Goal: Information Seeking & Learning: Learn about a topic

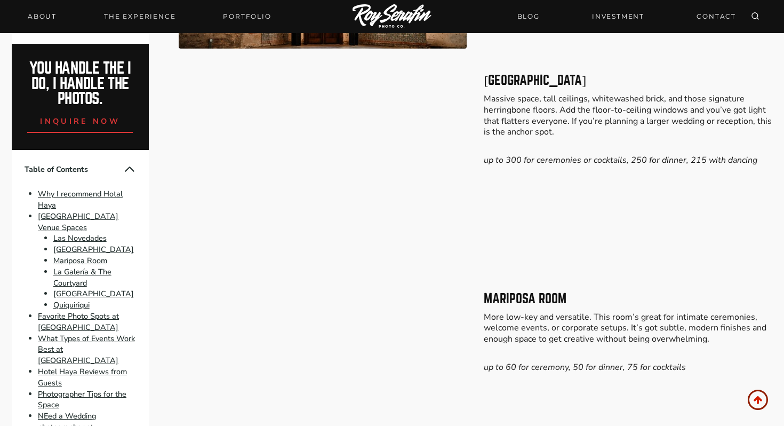
scroll to position [1065, 0]
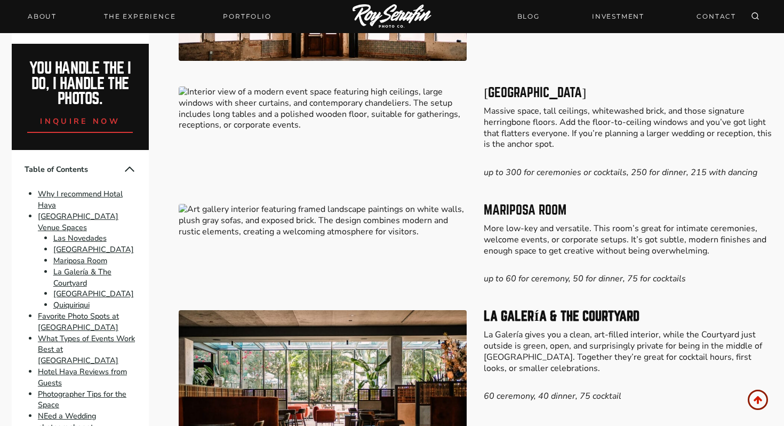
click at [494, 208] on h3 "Mariposa Room" at bounding box center [628, 210] width 289 height 13
copy h3 "Mariposa Room"
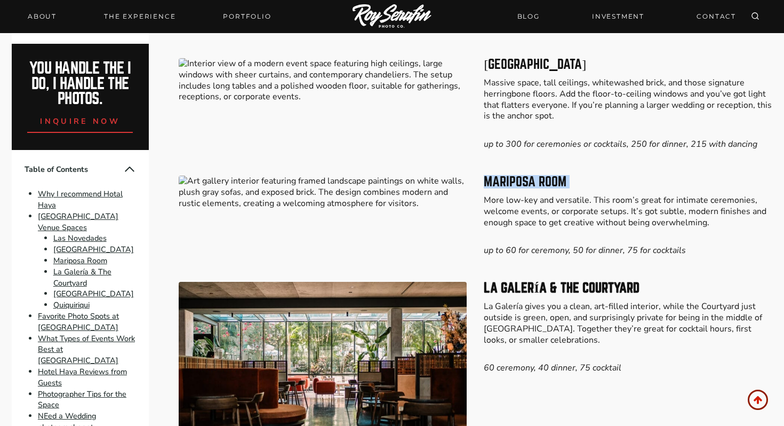
scroll to position [1106, 0]
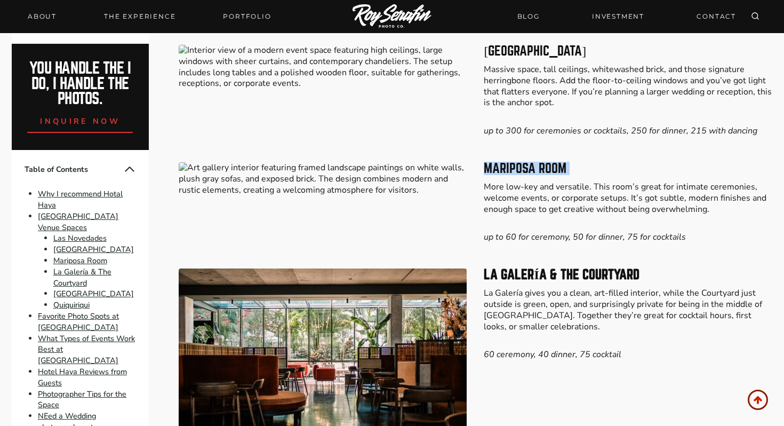
click at [598, 213] on p "More low-key and versatile. This room’s great for intimate ceremonies, welcome …" at bounding box center [628, 197] width 289 height 33
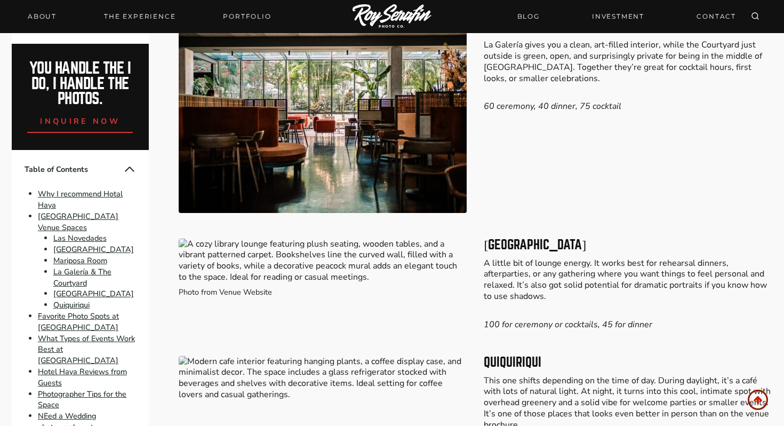
scroll to position [1395, 0]
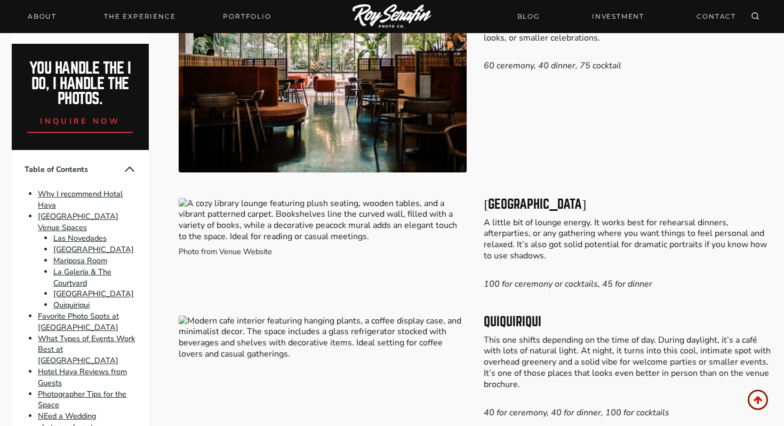
click at [513, 209] on h3 "[GEOGRAPHIC_DATA]" at bounding box center [628, 204] width 289 height 13
copy h3 "[GEOGRAPHIC_DATA]"
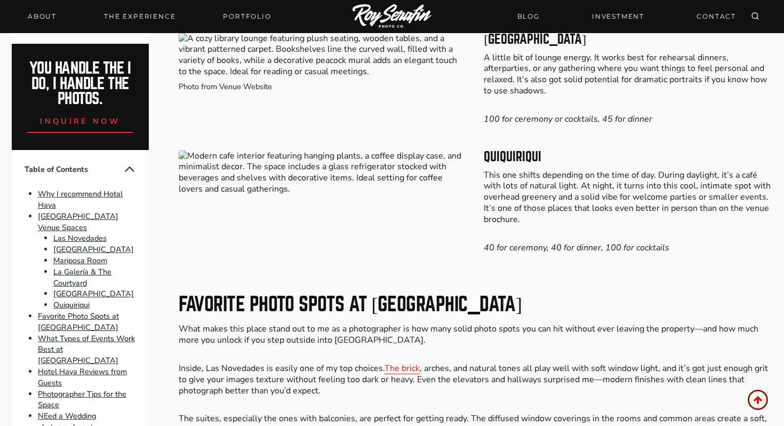
click at [513, 154] on h3 "Quiquiriqui" at bounding box center [628, 156] width 289 height 13
copy h3 "Quiquiriqui"
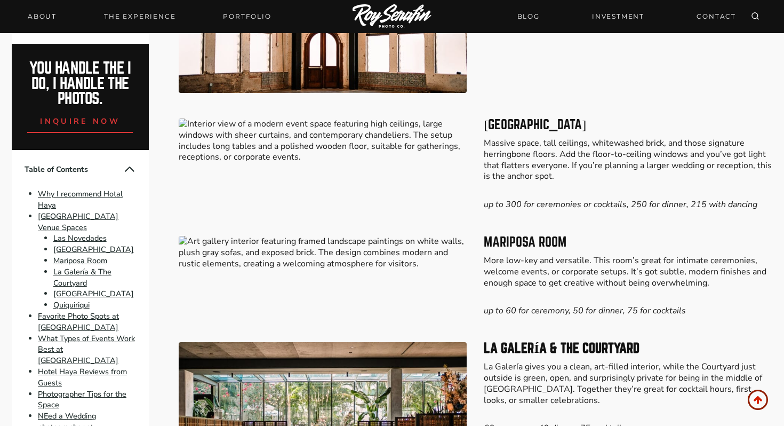
scroll to position [1032, 0]
click at [530, 119] on h3 "[GEOGRAPHIC_DATA]" at bounding box center [628, 125] width 289 height 13
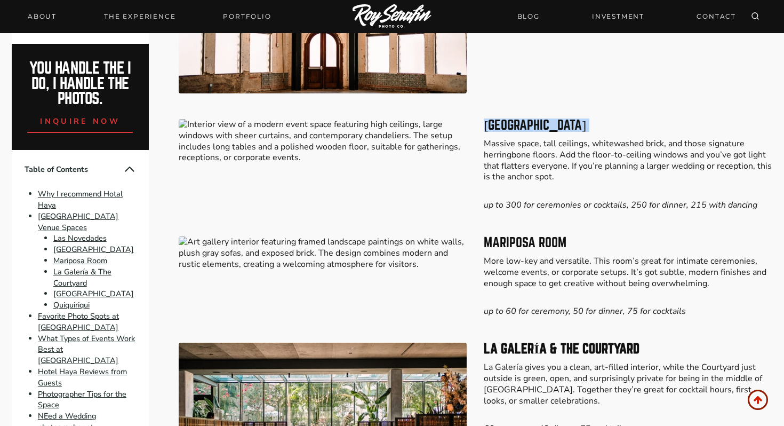
copy h3 "[GEOGRAPHIC_DATA]"
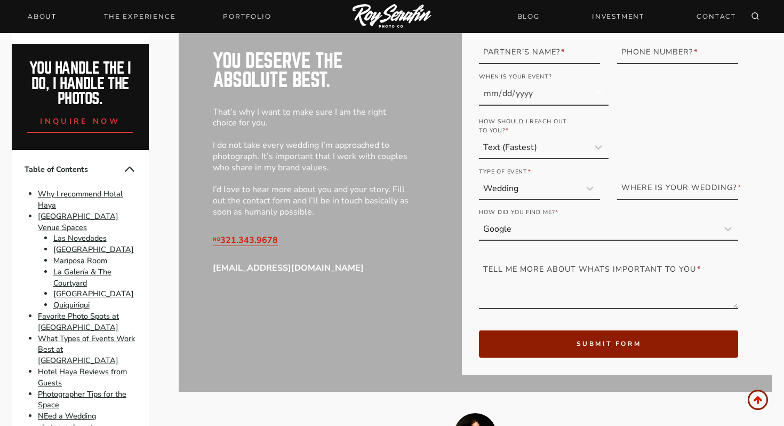
scroll to position [4195, 0]
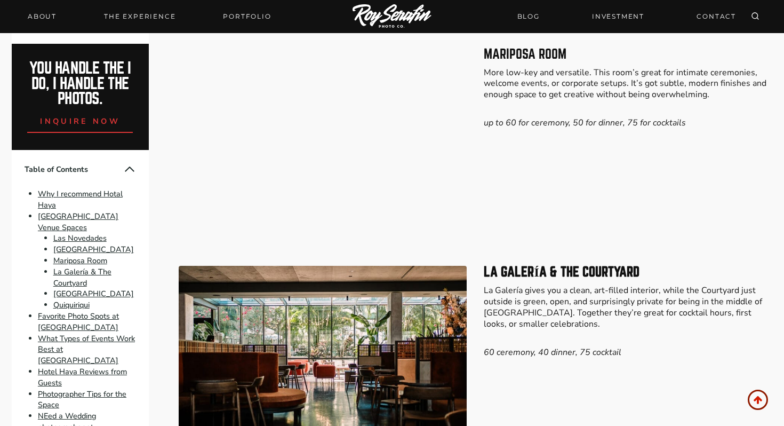
scroll to position [1231, 0]
